Goal: Task Accomplishment & Management: Manage account settings

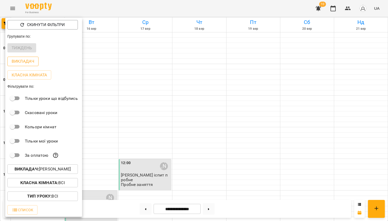
scroll to position [310, 0]
click at [14, 10] on div at bounding box center [194, 110] width 388 height 221
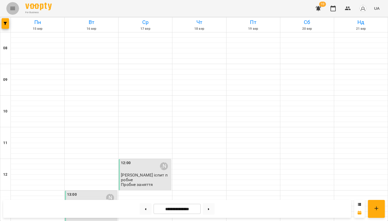
click at [14, 8] on icon "Menu" at bounding box center [13, 8] width 6 height 6
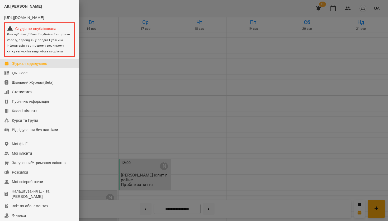
click at [134, 13] on div at bounding box center [194, 110] width 388 height 221
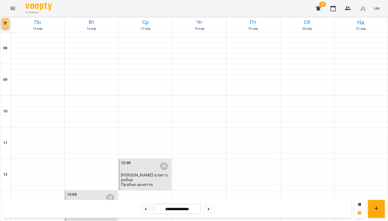
click at [8, 23] on span "button" at bounding box center [5, 23] width 7 height 3
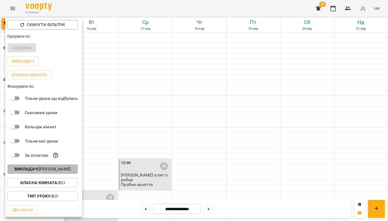
click at [45, 169] on p "Викладач : [PERSON_NAME]" at bounding box center [43, 169] width 56 height 6
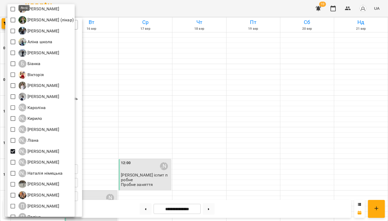
scroll to position [137, 0]
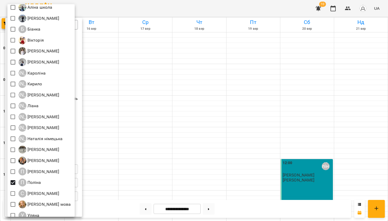
click at [269, 10] on div at bounding box center [194, 110] width 388 height 221
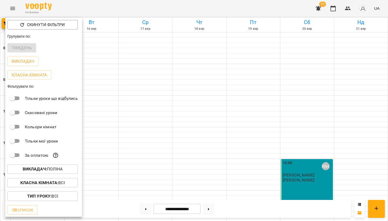
click at [269, 10] on div at bounding box center [194, 110] width 388 height 221
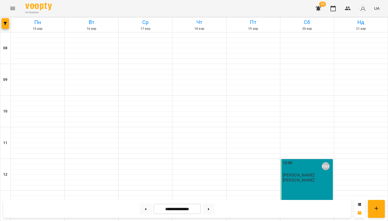
scroll to position [0, 0]
click at [13, 5] on icon "Menu" at bounding box center [13, 8] width 6 height 6
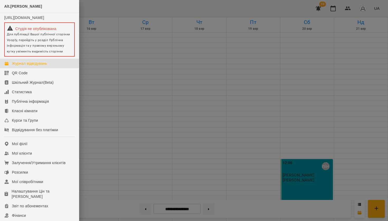
click at [219, 5] on div at bounding box center [194, 110] width 388 height 221
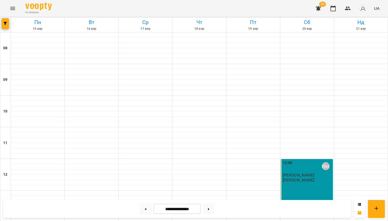
click at [14, 7] on icon "Menu" at bounding box center [13, 8] width 6 height 6
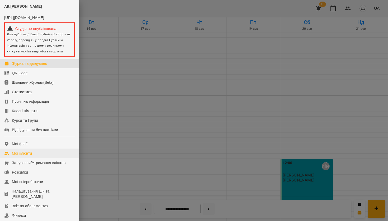
click at [20, 156] on div "Мої клієнти" at bounding box center [22, 153] width 20 height 5
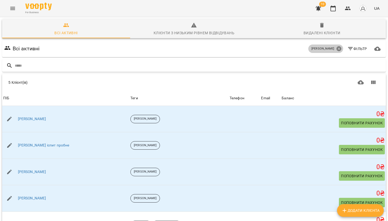
click at [339, 49] on icon at bounding box center [339, 49] width 6 height 6
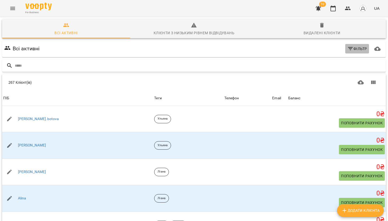
click at [359, 48] on span "Фільтр" at bounding box center [357, 49] width 20 height 6
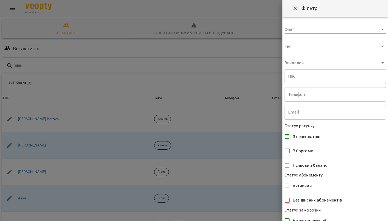
click at [342, 46] on body "For Business 10 UA Всі активні Клієнти з низьким рівнем відвідувань Видалені кл…" at bounding box center [194, 137] width 388 height 275
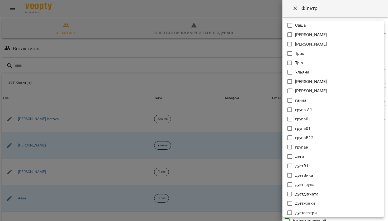
scroll to position [274, 0]
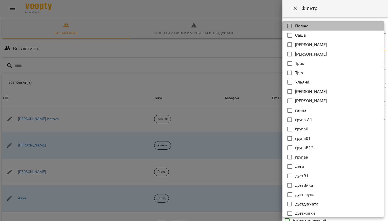
click at [312, 28] on li "Поліна" at bounding box center [332, 26] width 101 height 10
type input "******"
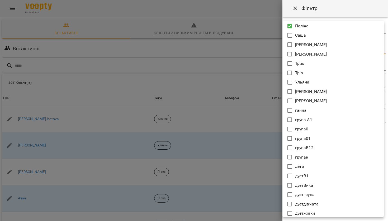
click at [237, 46] on div at bounding box center [194, 110] width 388 height 221
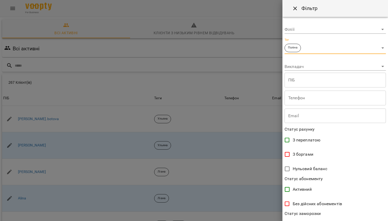
click at [238, 46] on div at bounding box center [194, 110] width 388 height 221
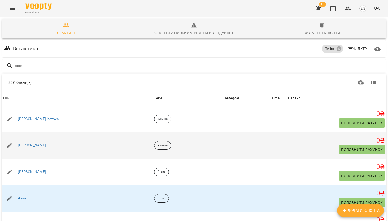
scroll to position [0, 0]
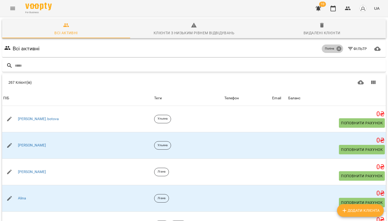
click at [337, 49] on icon at bounding box center [338, 48] width 5 height 5
click at [354, 49] on span "Фільтр" at bounding box center [357, 49] width 20 height 6
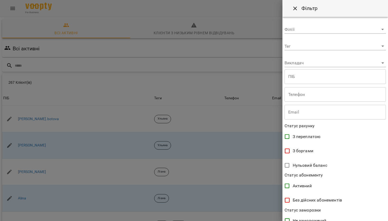
click at [349, 48] on body "For Business 10 UA Всі активні Клієнти з низьким рівнем відвідувань Видалені кл…" at bounding box center [194, 137] width 388 height 275
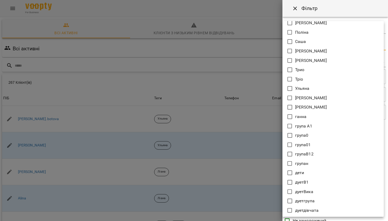
scroll to position [268, 0]
click at [293, 32] on icon at bounding box center [290, 32] width 6 height 6
type input "******"
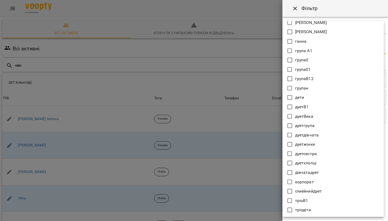
scroll to position [343, 0]
click at [295, 220] on div at bounding box center [194, 110] width 388 height 221
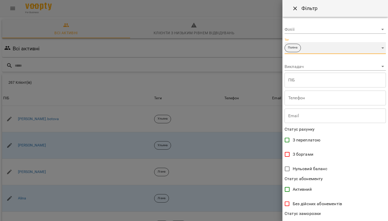
scroll to position [76, 0]
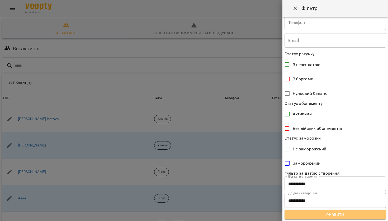
click at [309, 217] on span "Оновити" at bounding box center [335, 215] width 93 height 6
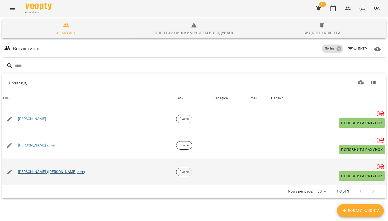
click at [32, 171] on link "[PERSON_NAME] ([PERSON_NAME] в тг)" at bounding box center [51, 172] width 67 height 5
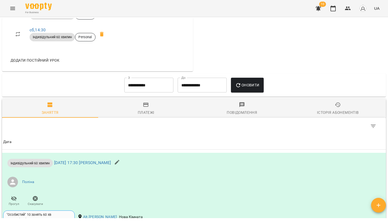
scroll to position [253, 0]
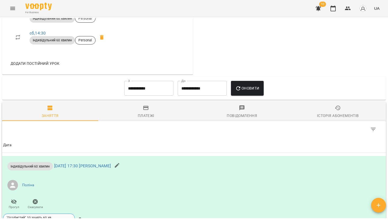
click at [156, 87] on input "**********" at bounding box center [148, 88] width 49 height 15
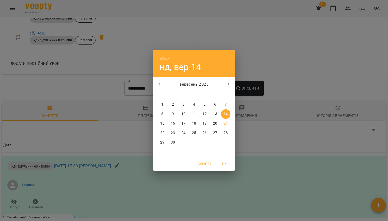
click at [161, 82] on icon "button" at bounding box center [159, 84] width 6 height 6
click at [173, 105] on p "1" at bounding box center [173, 104] width 2 height 5
type input "**********"
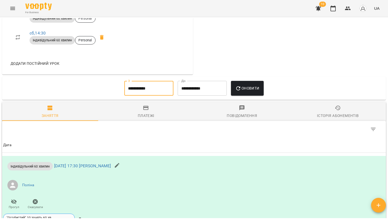
click at [254, 85] on span "Оновити" at bounding box center [247, 88] width 24 height 6
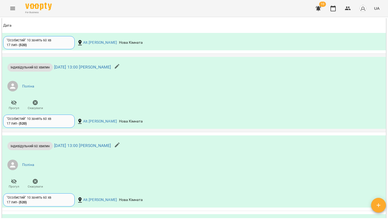
scroll to position [578, 0]
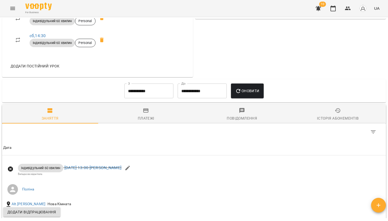
click at [332, 112] on span "Історія абонементів" at bounding box center [338, 115] width 90 height 14
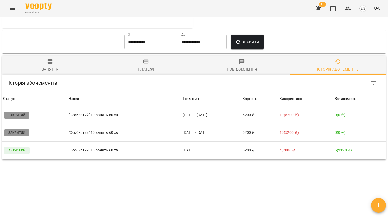
scroll to position [299, 0]
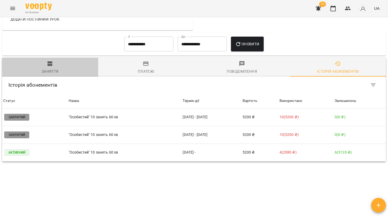
click at [59, 68] on span "Заняття" at bounding box center [50, 68] width 90 height 14
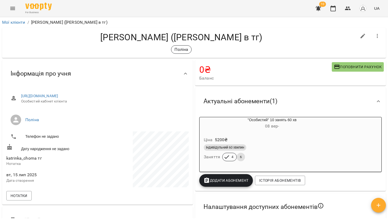
scroll to position [0, 0]
